Goal: Transaction & Acquisition: Purchase product/service

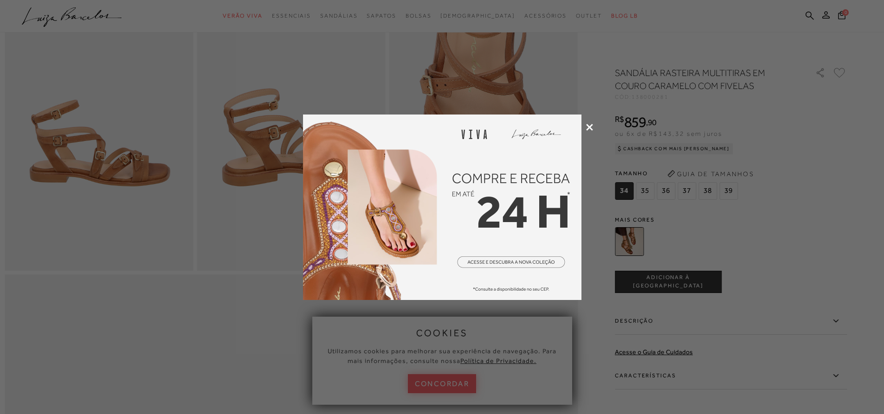
click at [587, 125] on icon at bounding box center [589, 127] width 7 height 7
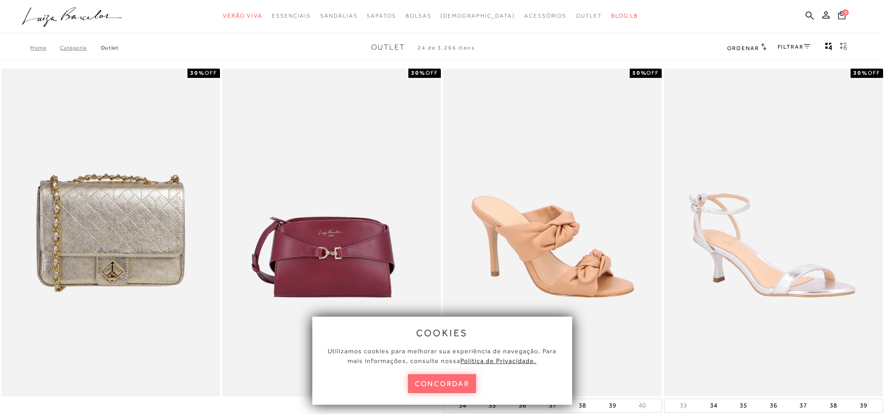
click at [444, 383] on button "concordar" at bounding box center [442, 383] width 69 height 19
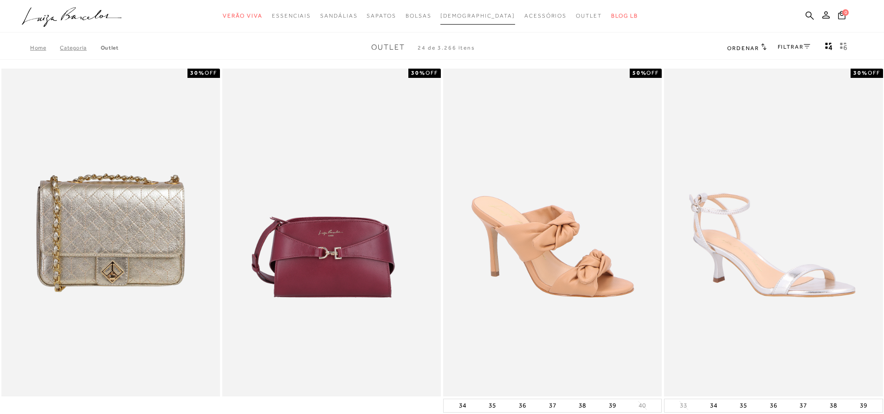
click at [468, 18] on span "[DEMOGRAPHIC_DATA]" at bounding box center [477, 16] width 75 height 6
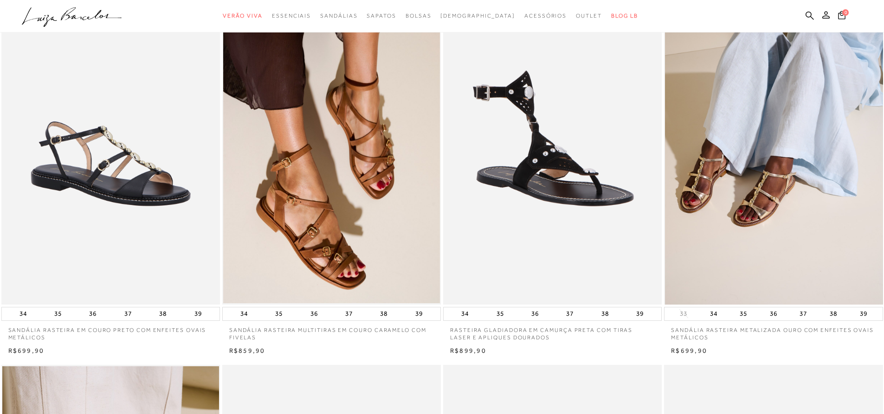
scroll to position [93, 0]
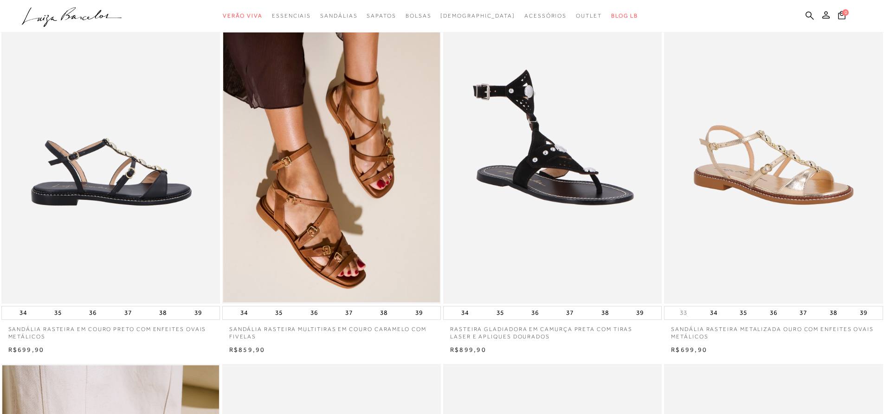
click at [136, 171] on img at bounding box center [111, 140] width 218 height 328
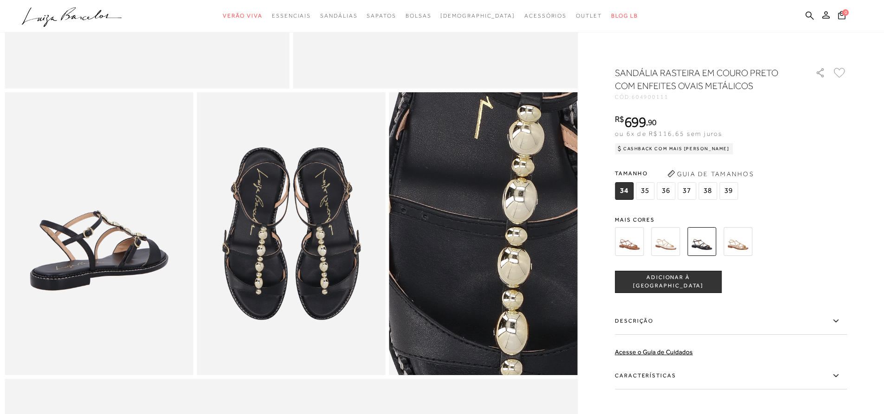
scroll to position [418, 0]
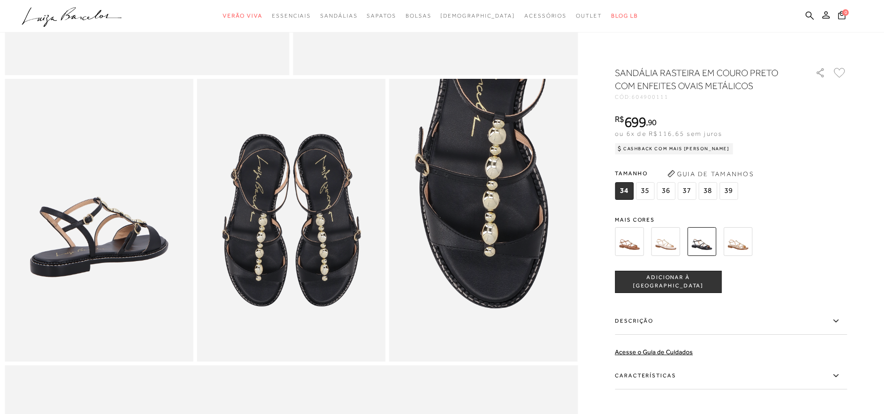
click at [668, 241] on img at bounding box center [665, 241] width 29 height 29
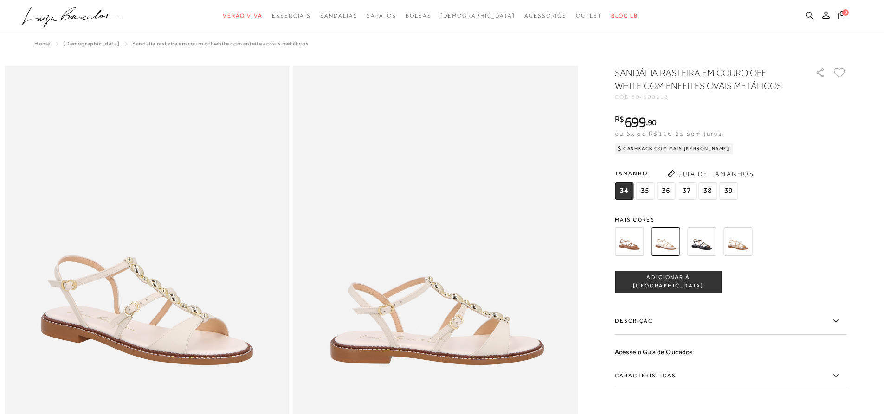
click at [629, 247] on img at bounding box center [629, 241] width 29 height 29
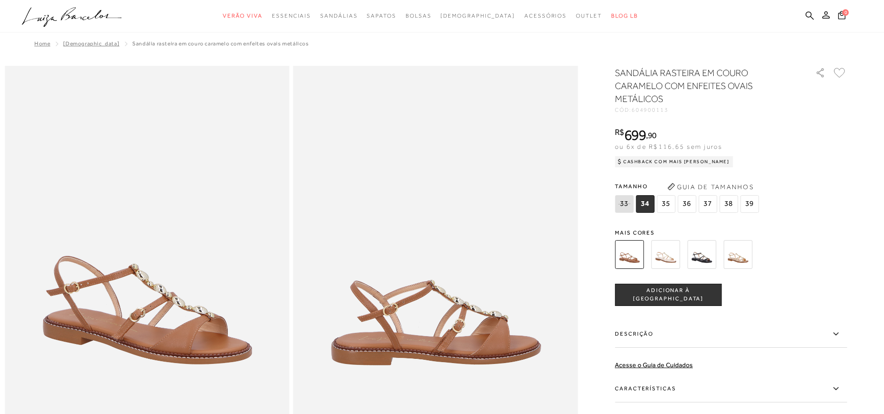
click at [746, 258] on img at bounding box center [737, 254] width 29 height 29
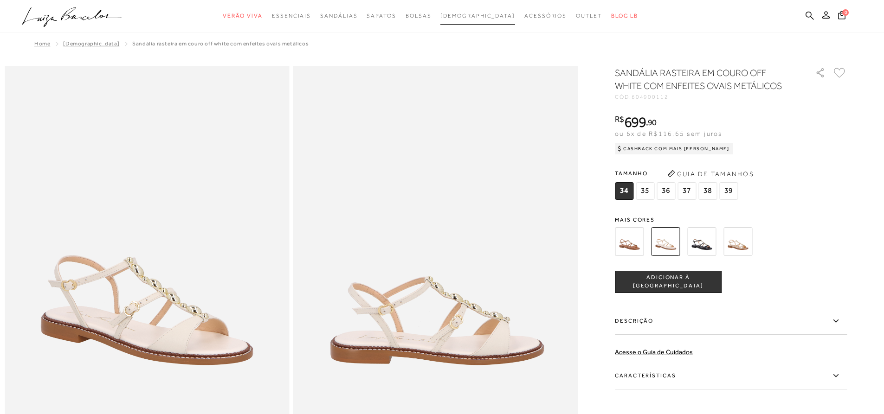
click at [471, 13] on span "[DEMOGRAPHIC_DATA]" at bounding box center [477, 16] width 75 height 6
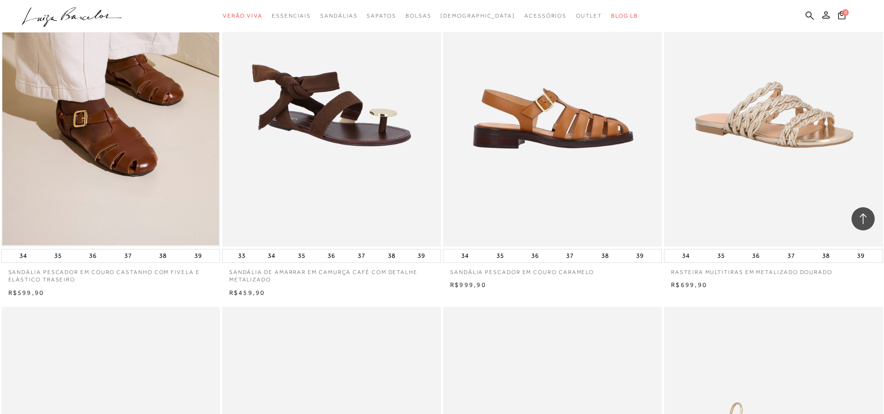
scroll to position [557, 0]
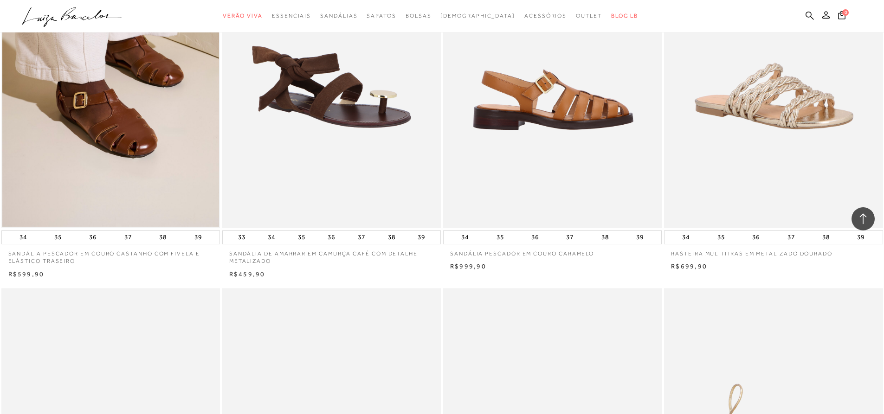
click at [563, 156] on img at bounding box center [553, 64] width 218 height 328
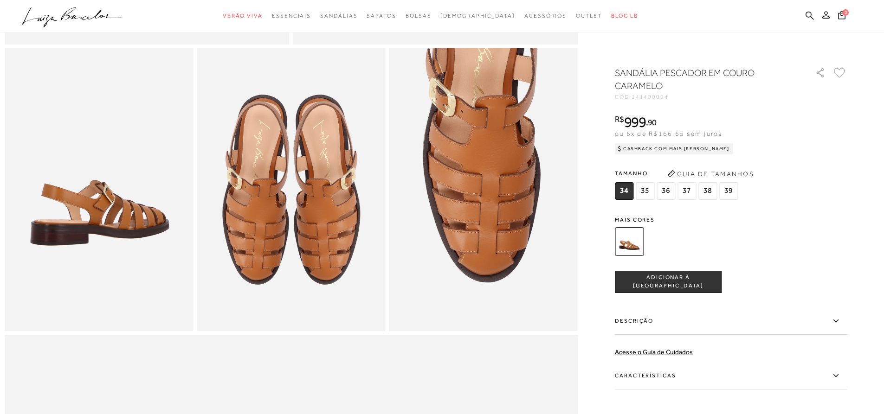
scroll to position [464, 0]
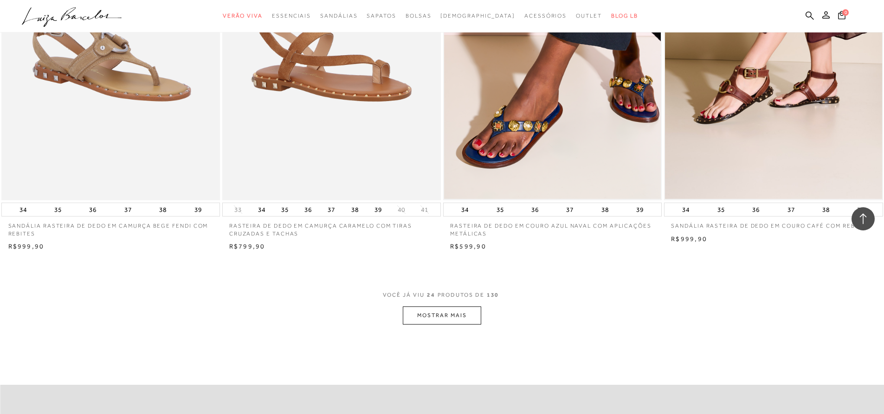
scroll to position [2181, 0]
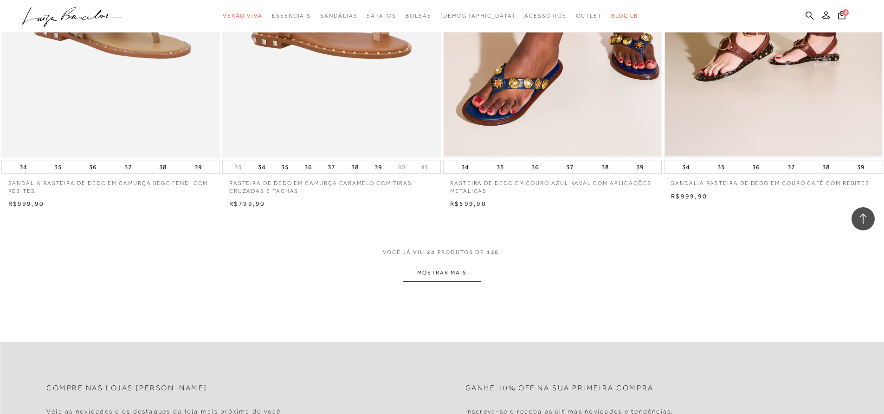
click at [443, 277] on button "MOSTRAR MAIS" at bounding box center [442, 273] width 78 height 18
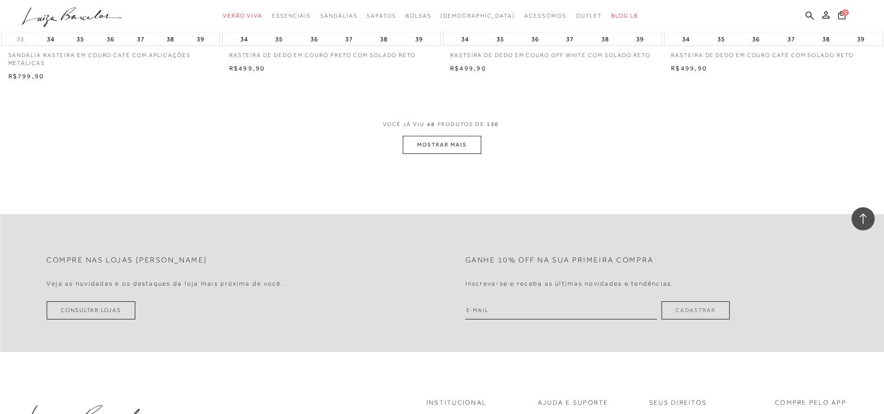
scroll to position [4640, 0]
